Goal: Navigation & Orientation: Find specific page/section

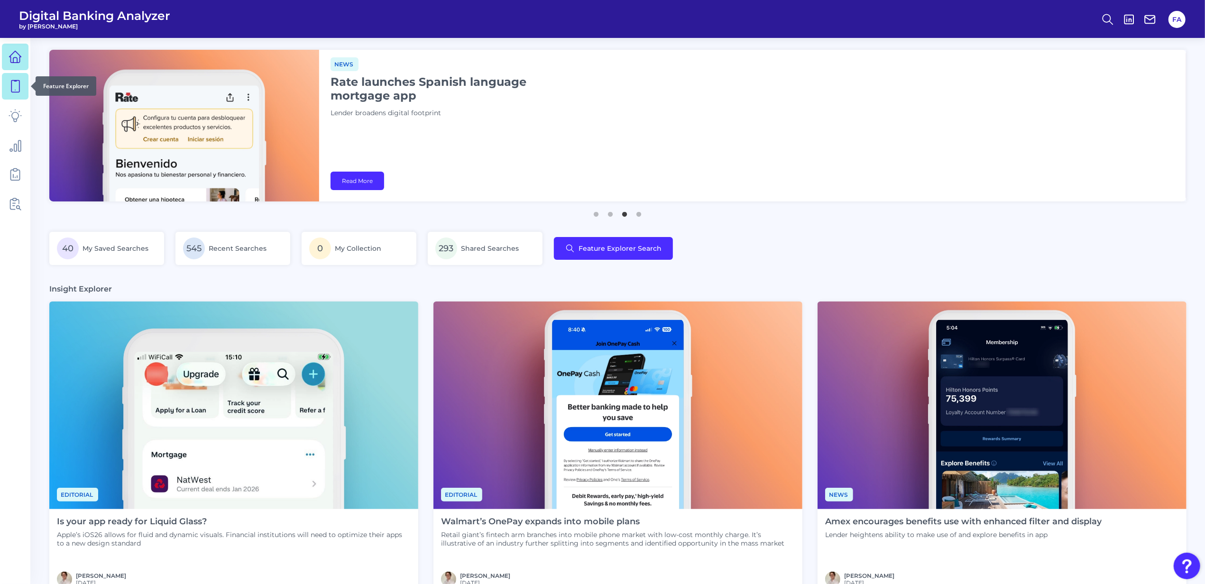
click at [19, 82] on icon at bounding box center [15, 87] width 8 height 12
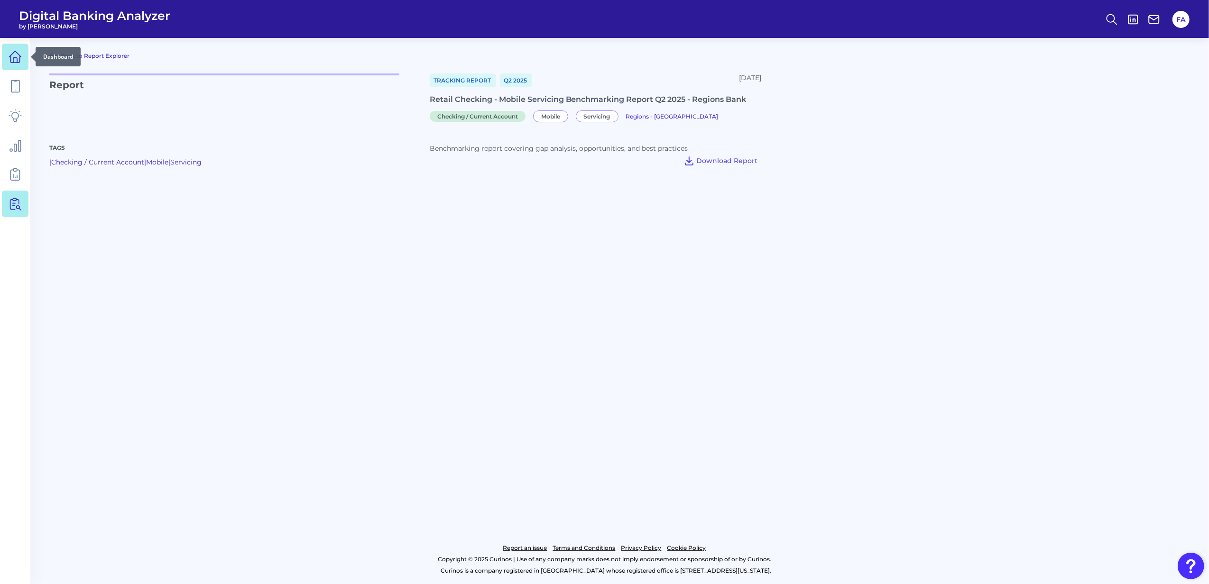
click at [2, 50] on link at bounding box center [15, 57] width 27 height 27
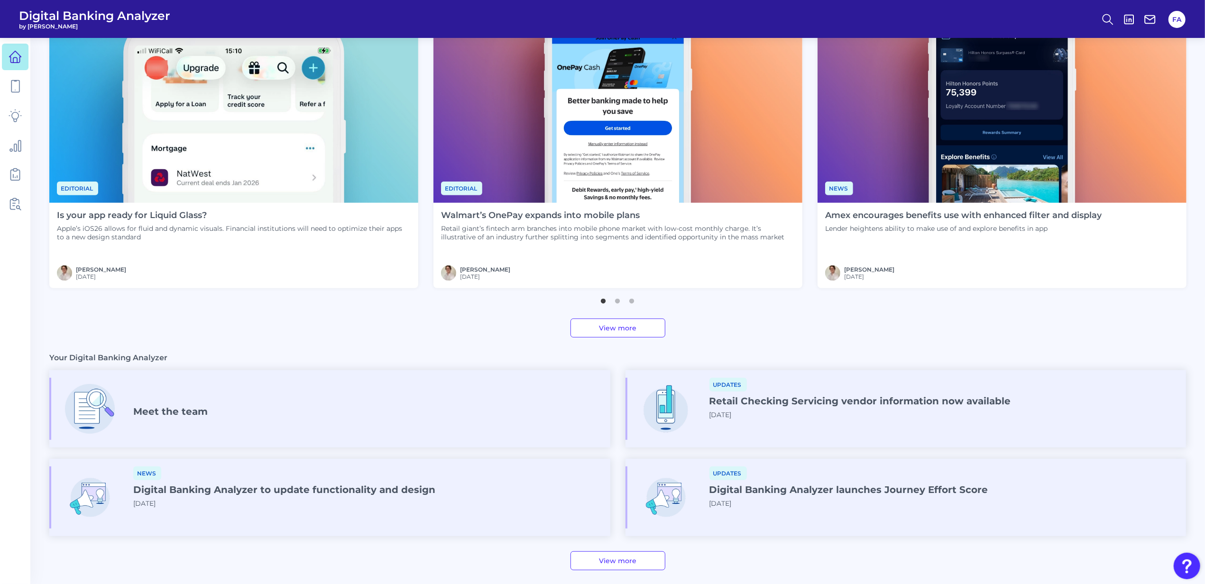
scroll to position [375, 0]
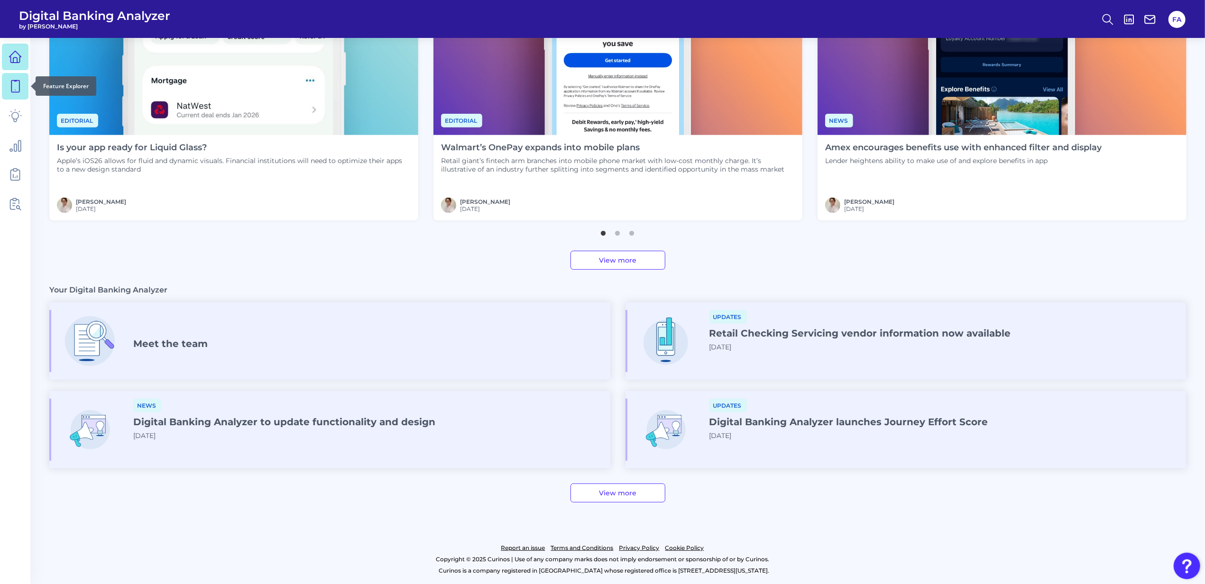
click at [13, 96] on link at bounding box center [15, 86] width 27 height 27
